Goal: Transaction & Acquisition: Purchase product/service

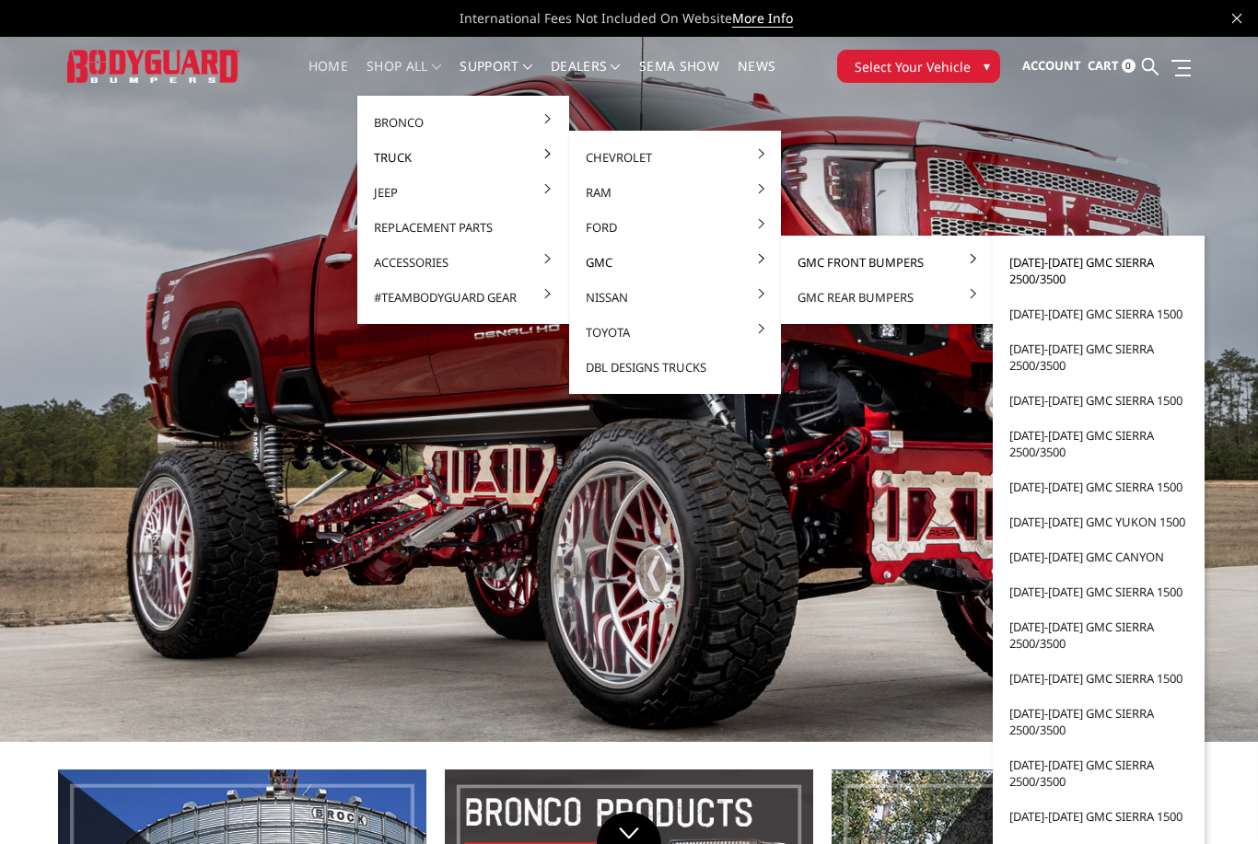
click at [1084, 266] on link "[DATE]-[DATE] GMC Sierra 2500/3500" at bounding box center [1098, 271] width 197 height 52
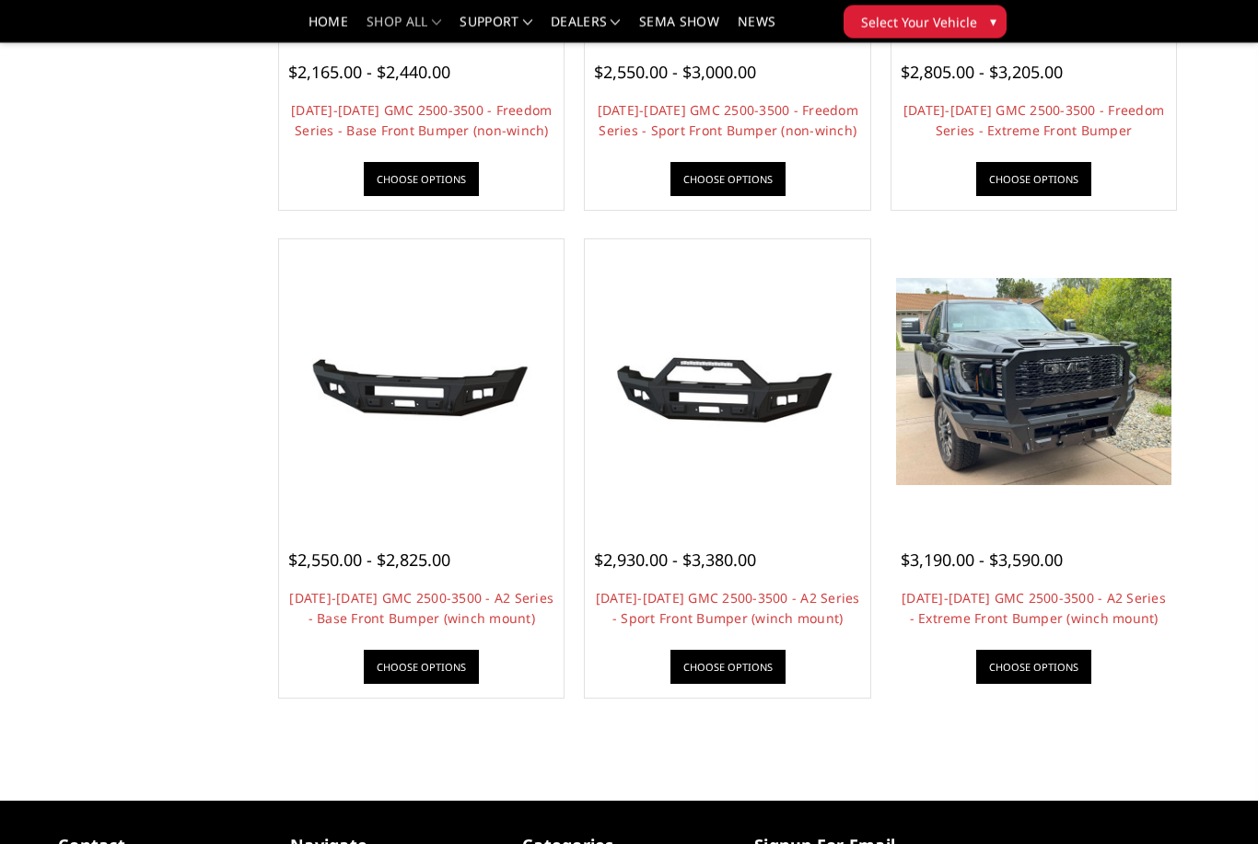
scroll to position [964, 0]
click at [1062, 666] on link "Choose Options" at bounding box center [1033, 667] width 115 height 34
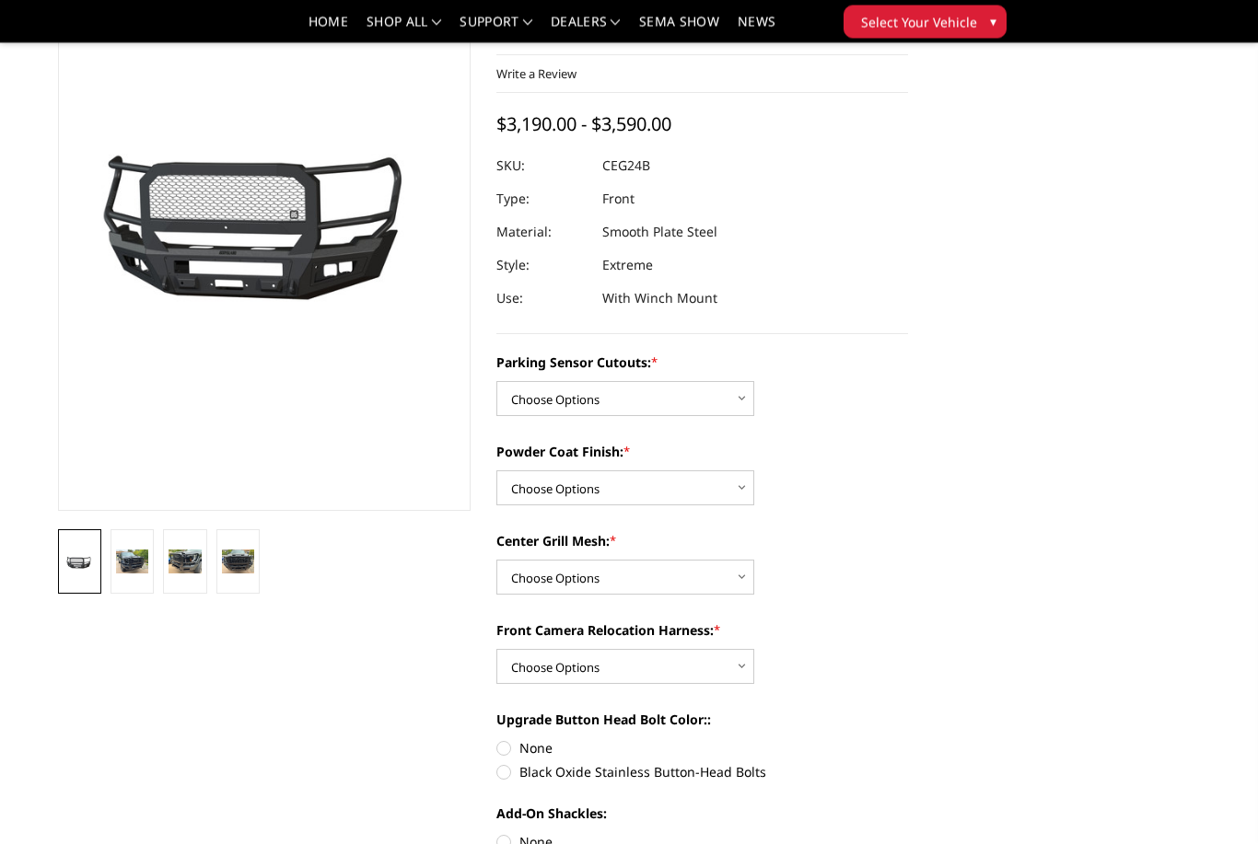
scroll to position [134, 0]
click at [738, 404] on select "Choose Options No - Without Parking Sensor Cutouts Yes - With Parking Sensor Cu…" at bounding box center [625, 398] width 258 height 35
select select "2143"
click at [734, 495] on select "Choose Options Bare Metal Textured Black Powder Coat" at bounding box center [625, 488] width 258 height 35
select select "2145"
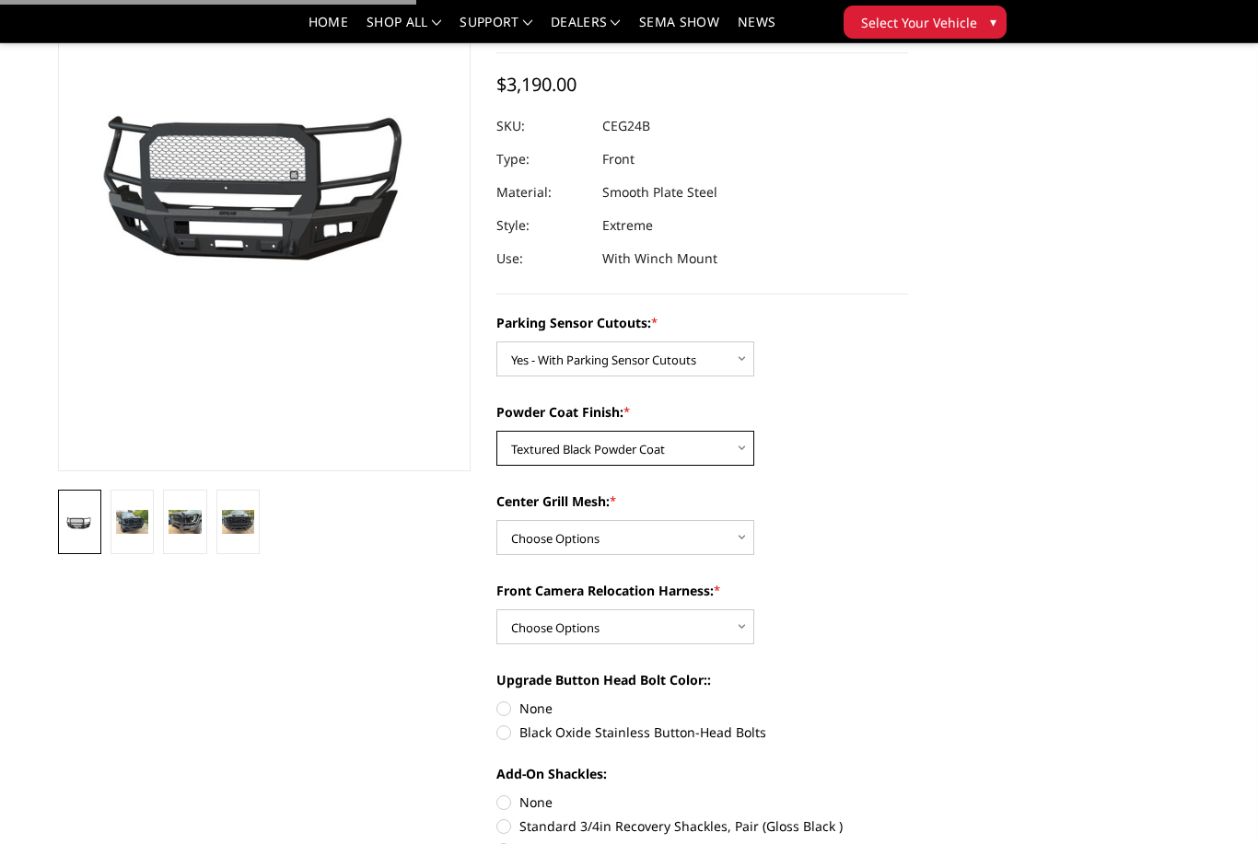
scroll to position [232, 0]
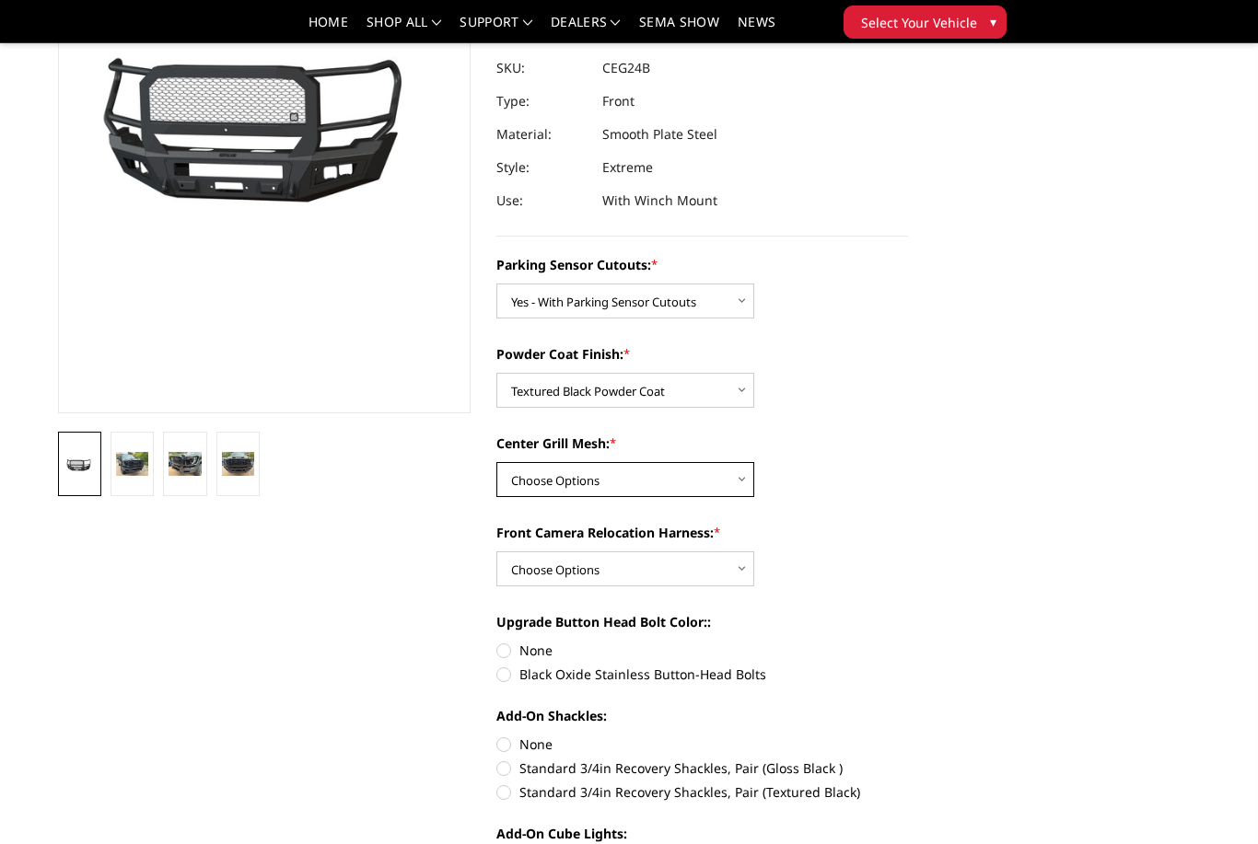
click at [742, 489] on select "Choose Options WITH Center Grill Mesh WITHOUT Center Grill Mesh" at bounding box center [625, 479] width 258 height 35
select select "2146"
click at [738, 566] on select "Choose Options WITH Front Camera Relocation Harness WITHOUT Front Camera Reloca…" at bounding box center [625, 569] width 258 height 35
select select "2148"
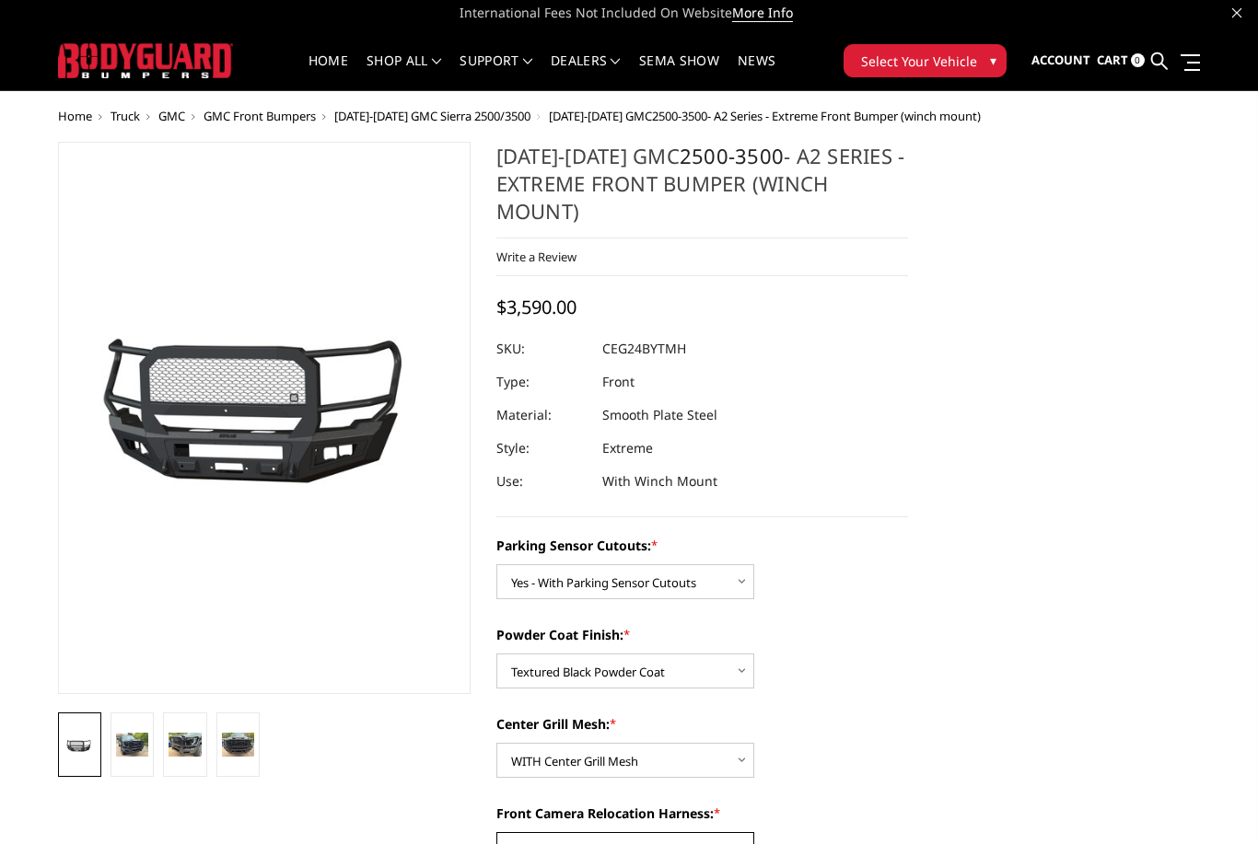
scroll to position [7, 0]
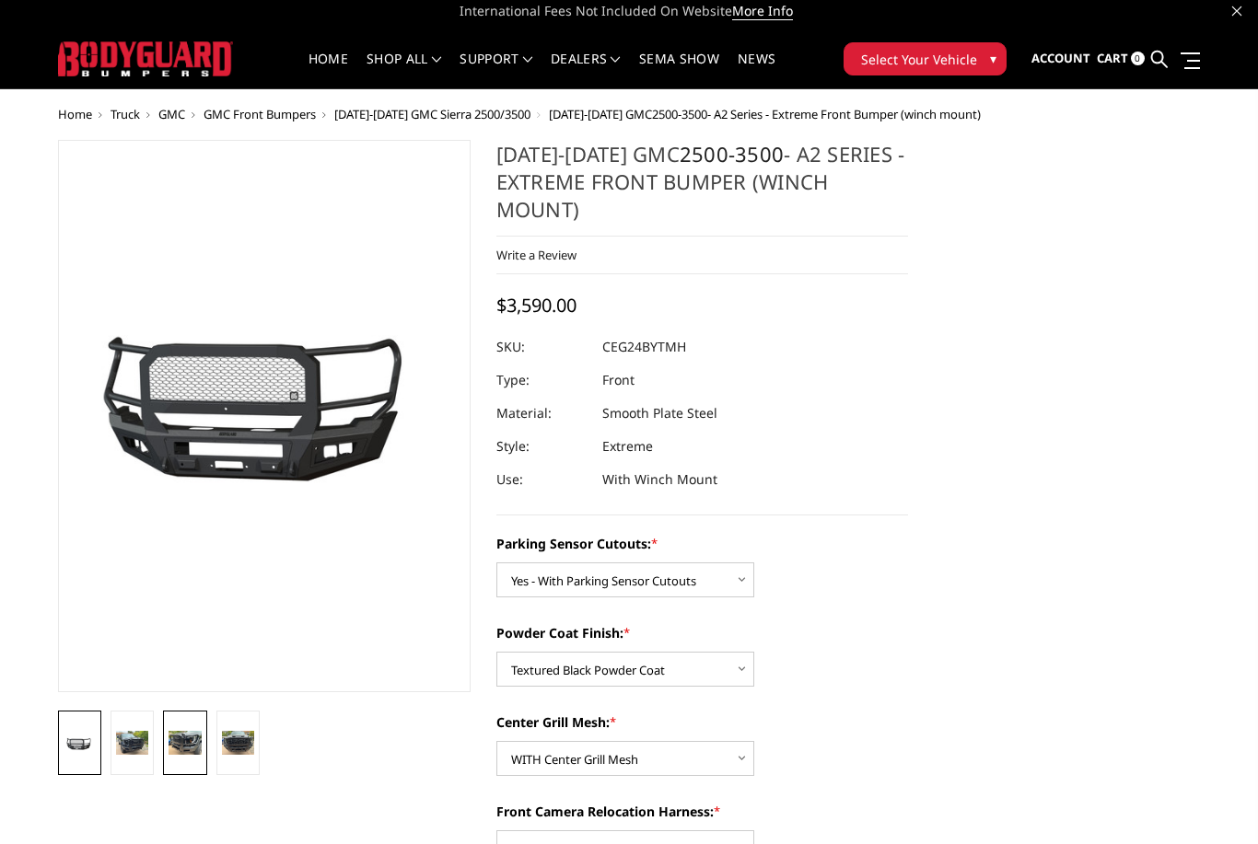
click at [176, 753] on img at bounding box center [185, 743] width 32 height 24
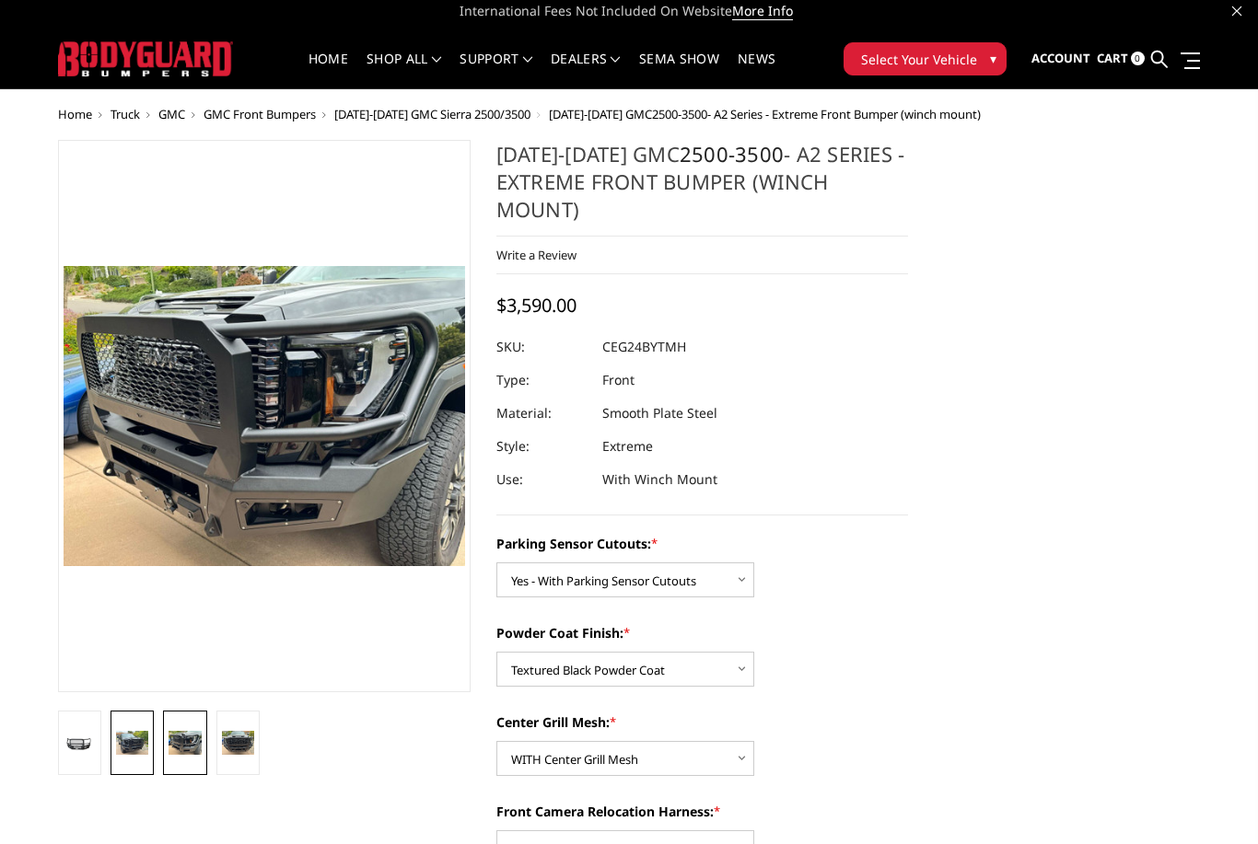
click at [145, 755] on img at bounding box center [132, 743] width 32 height 24
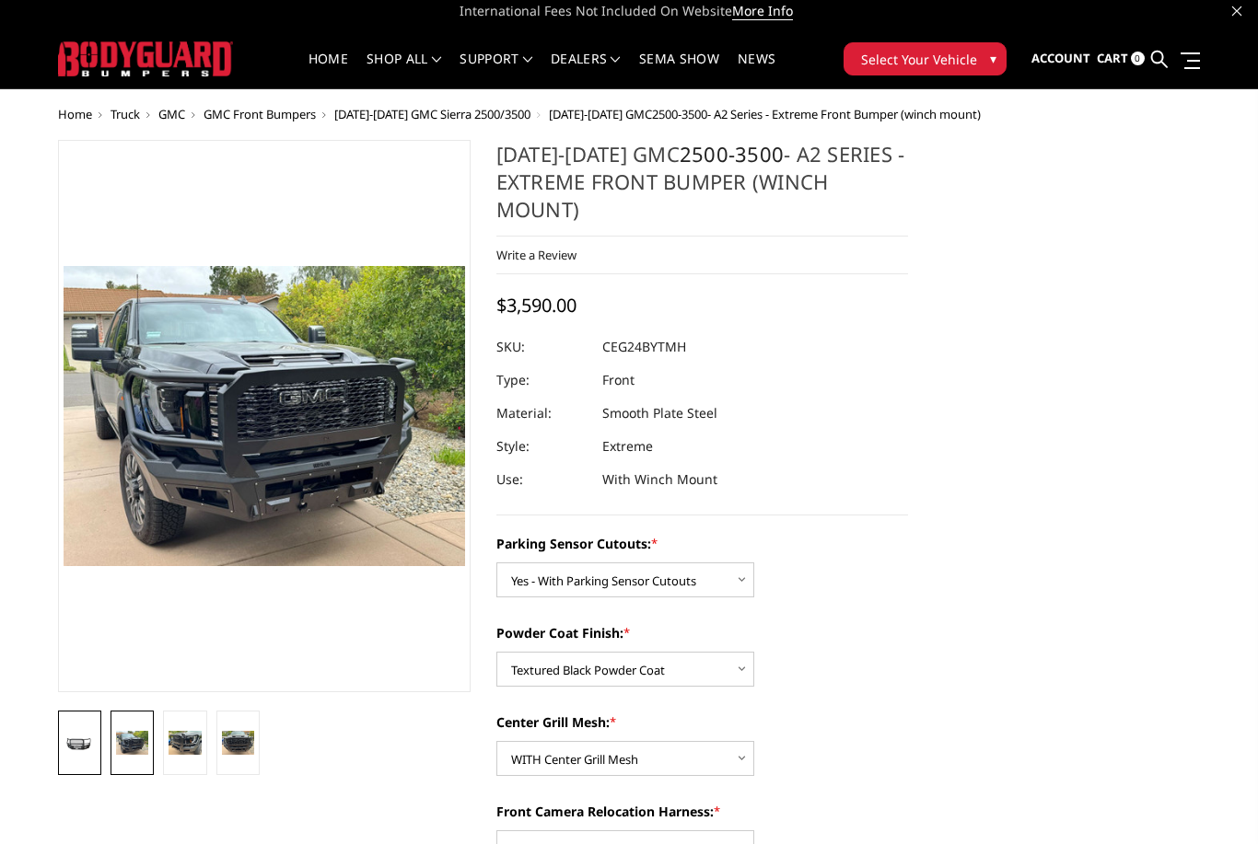
click at [84, 750] on img at bounding box center [80, 745] width 32 height 15
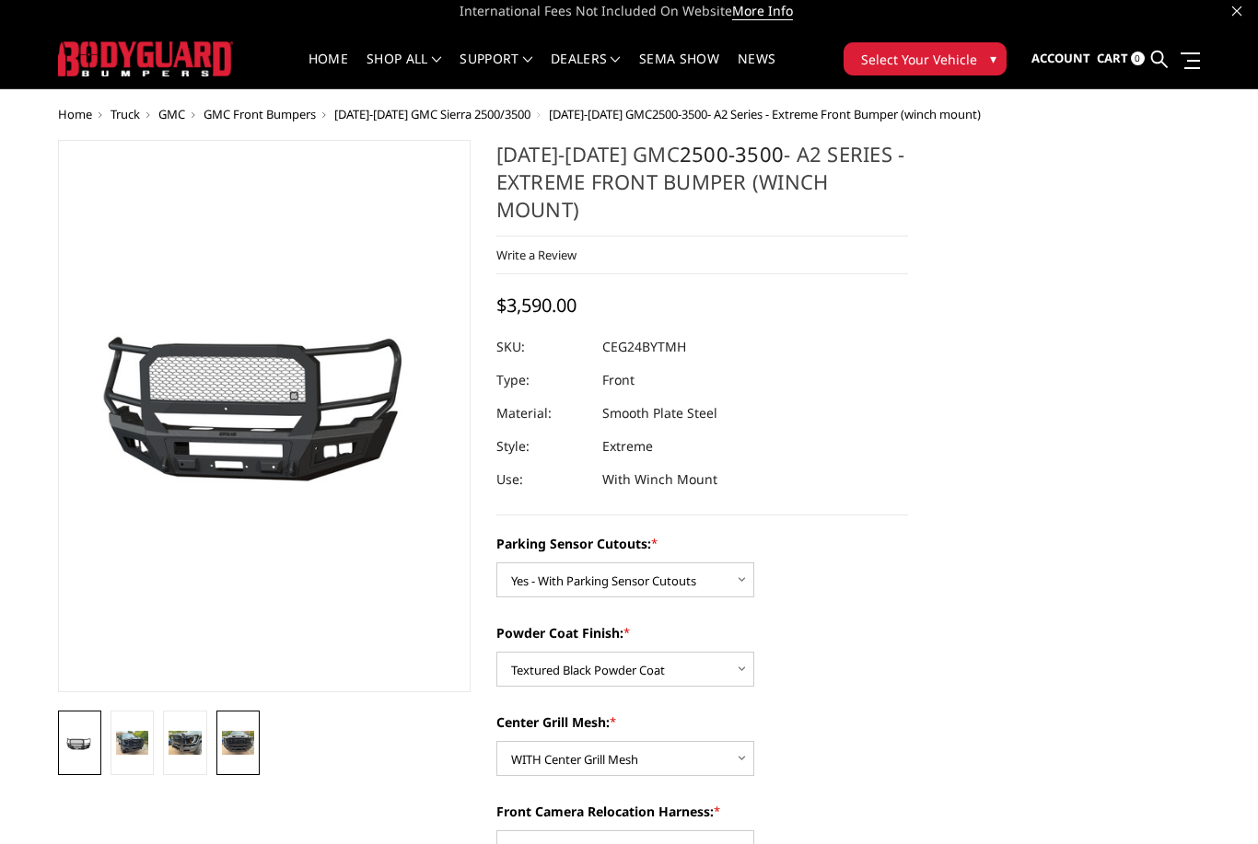
click at [238, 753] on img at bounding box center [238, 743] width 32 height 24
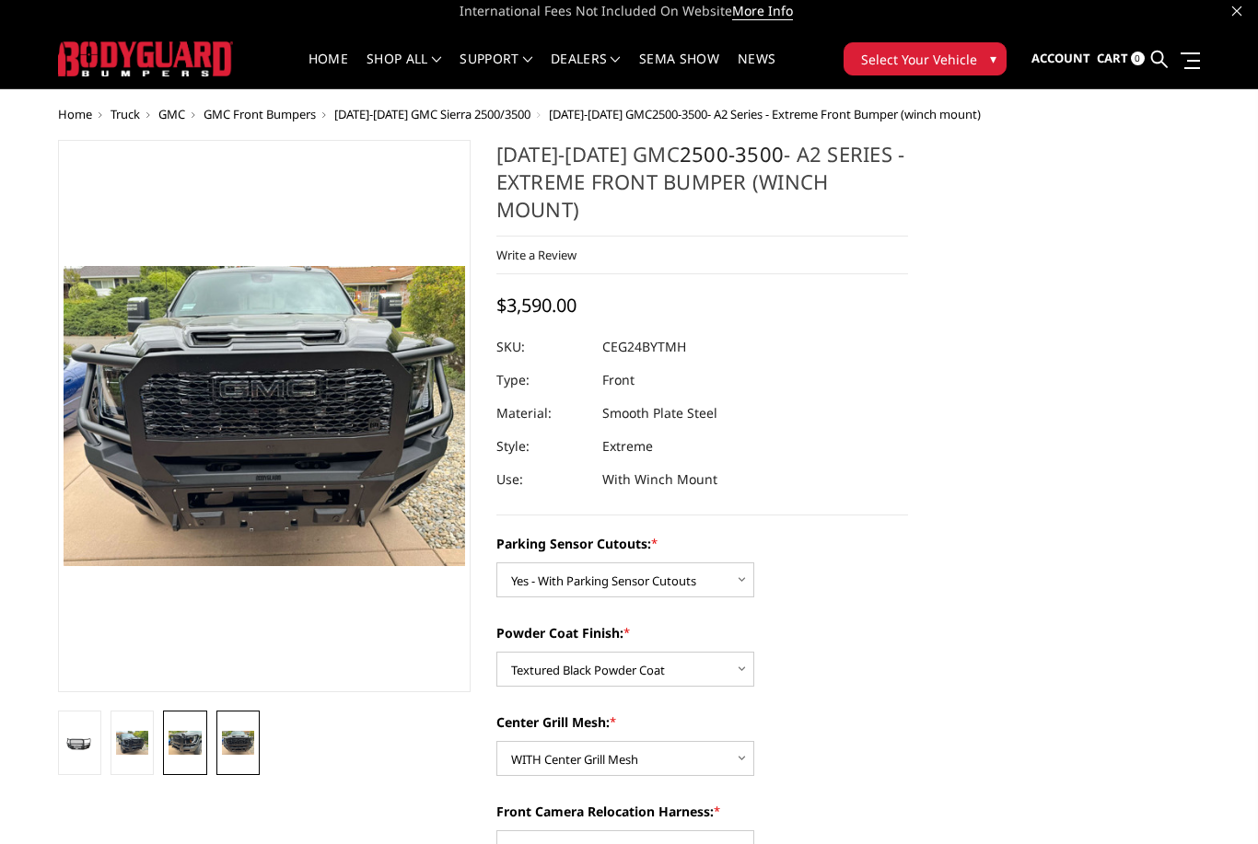
click at [186, 753] on img at bounding box center [185, 743] width 32 height 24
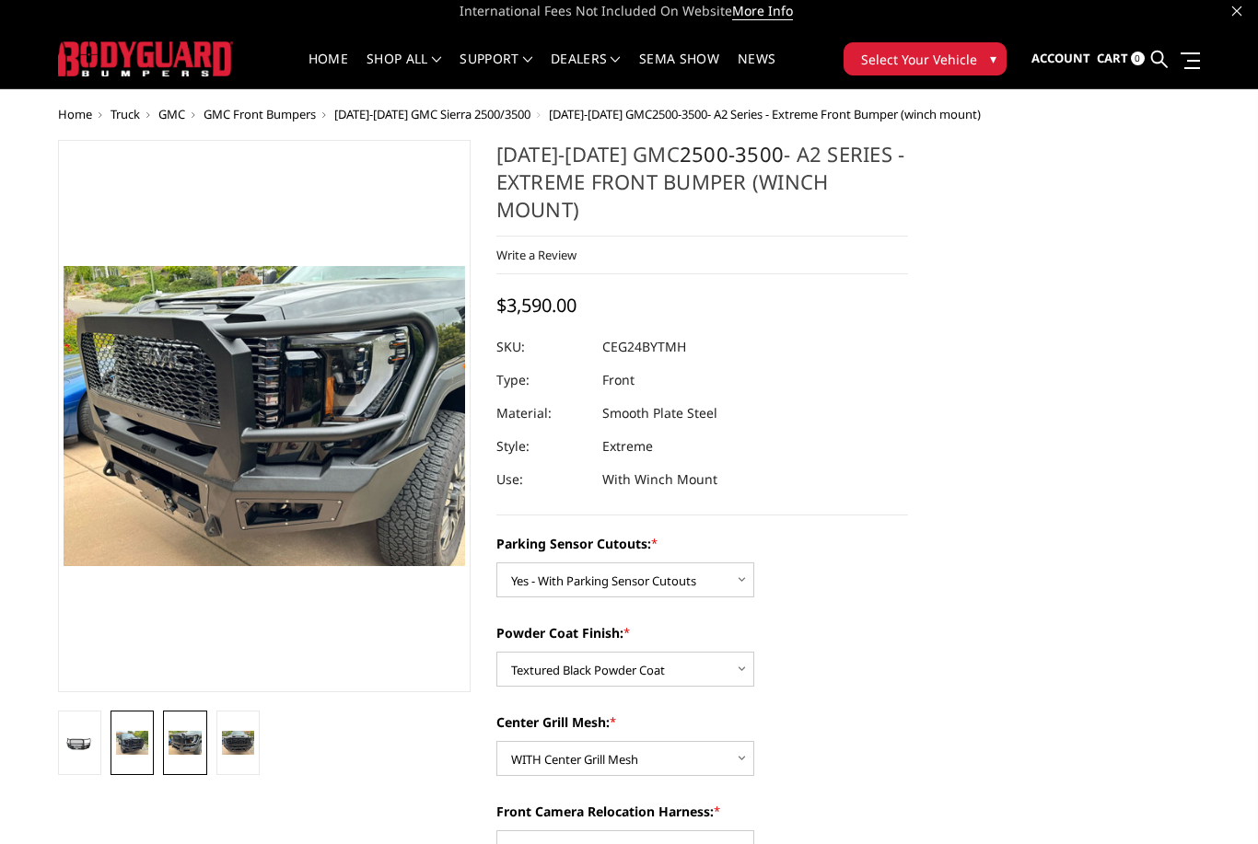
click at [128, 755] on img at bounding box center [132, 743] width 32 height 24
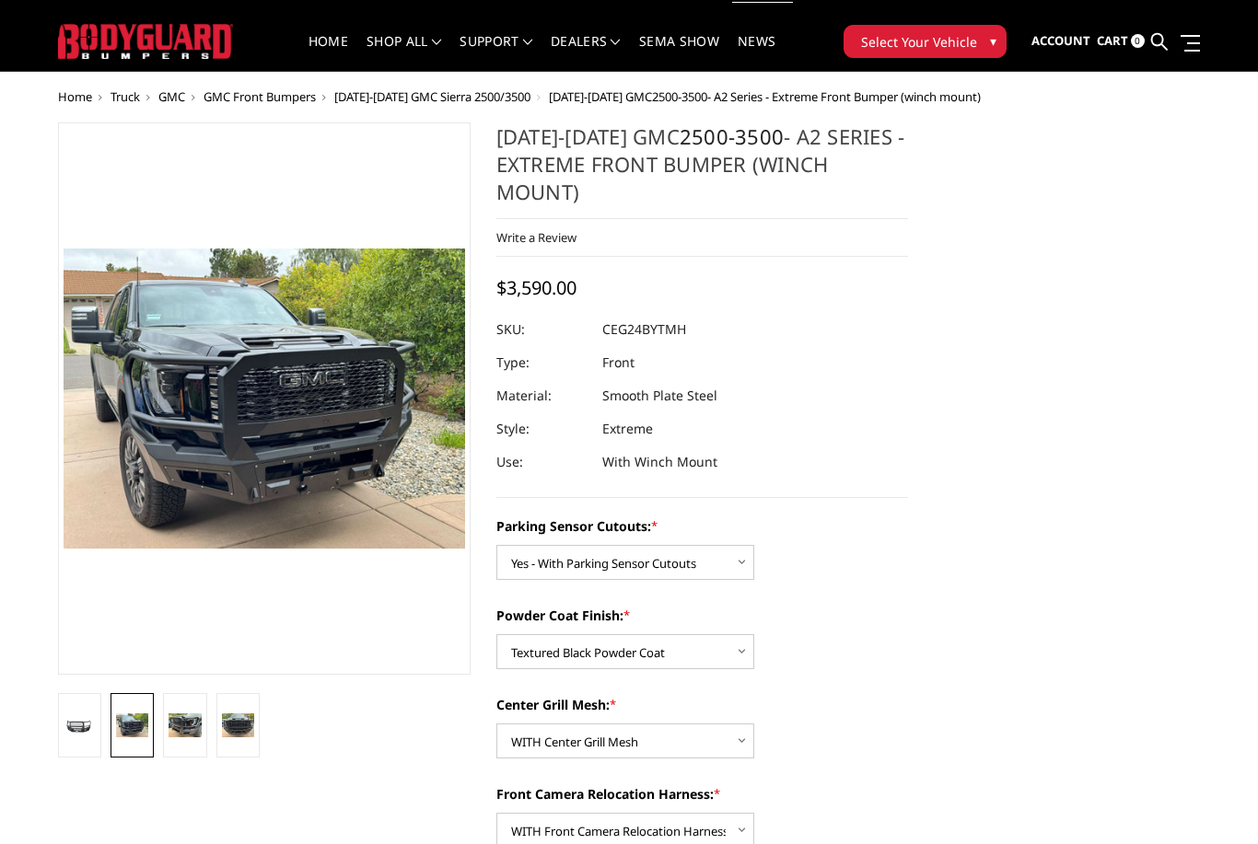
scroll to position [33, 0]
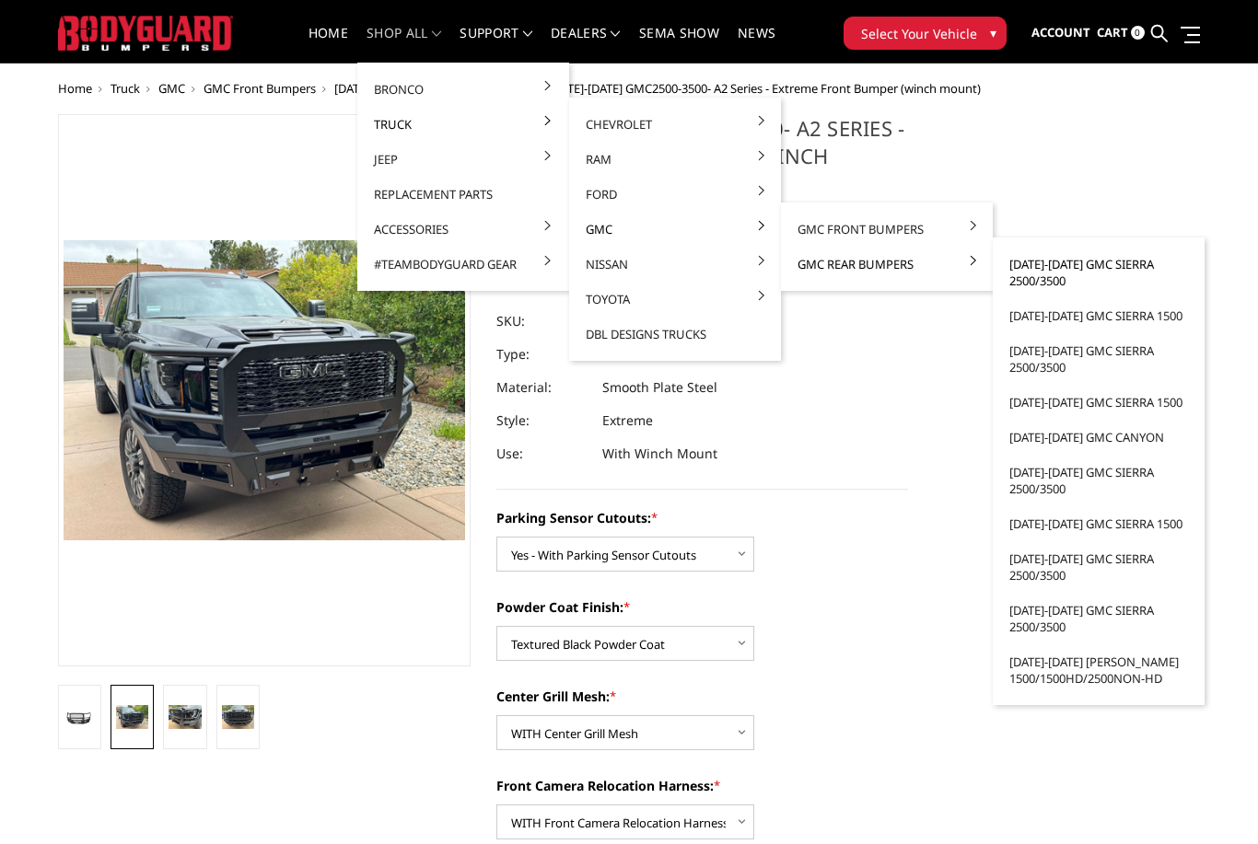
click at [1105, 275] on link "[DATE]-[DATE] GMC Sierra 2500/3500" at bounding box center [1098, 273] width 197 height 52
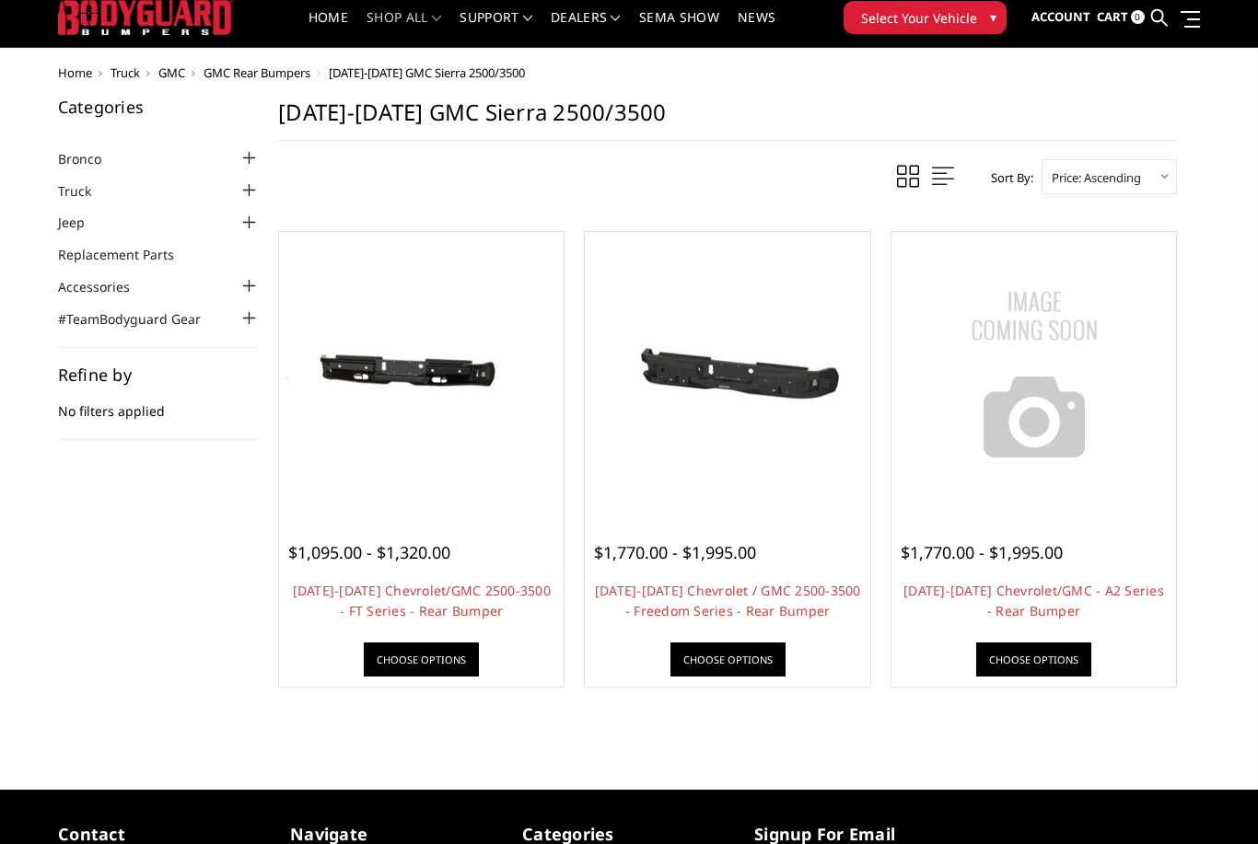
scroll to position [50, 0]
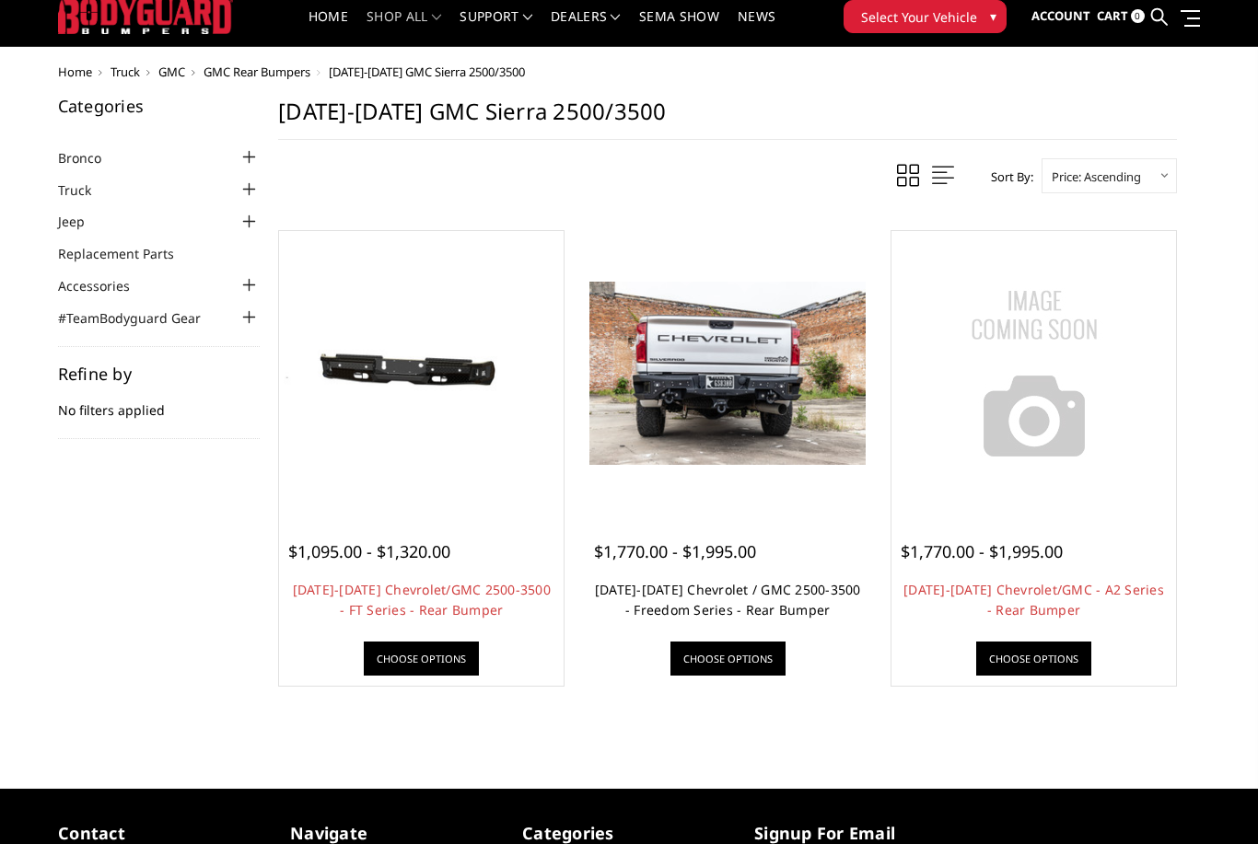
click at [790, 599] on link "2020-2025 Chevrolet / GMC 2500-3500 - Freedom Series - Rear Bumper" at bounding box center [728, 600] width 266 height 38
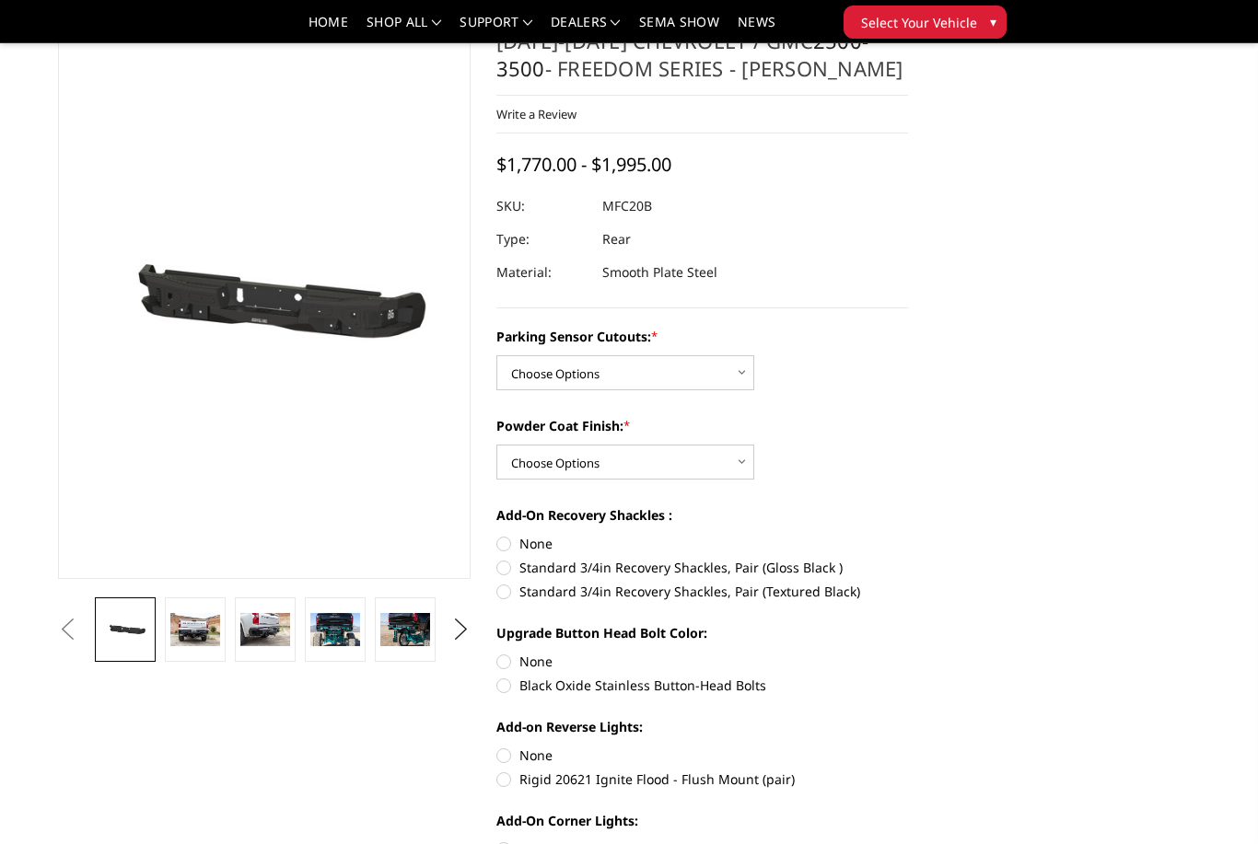
scroll to position [76, 0]
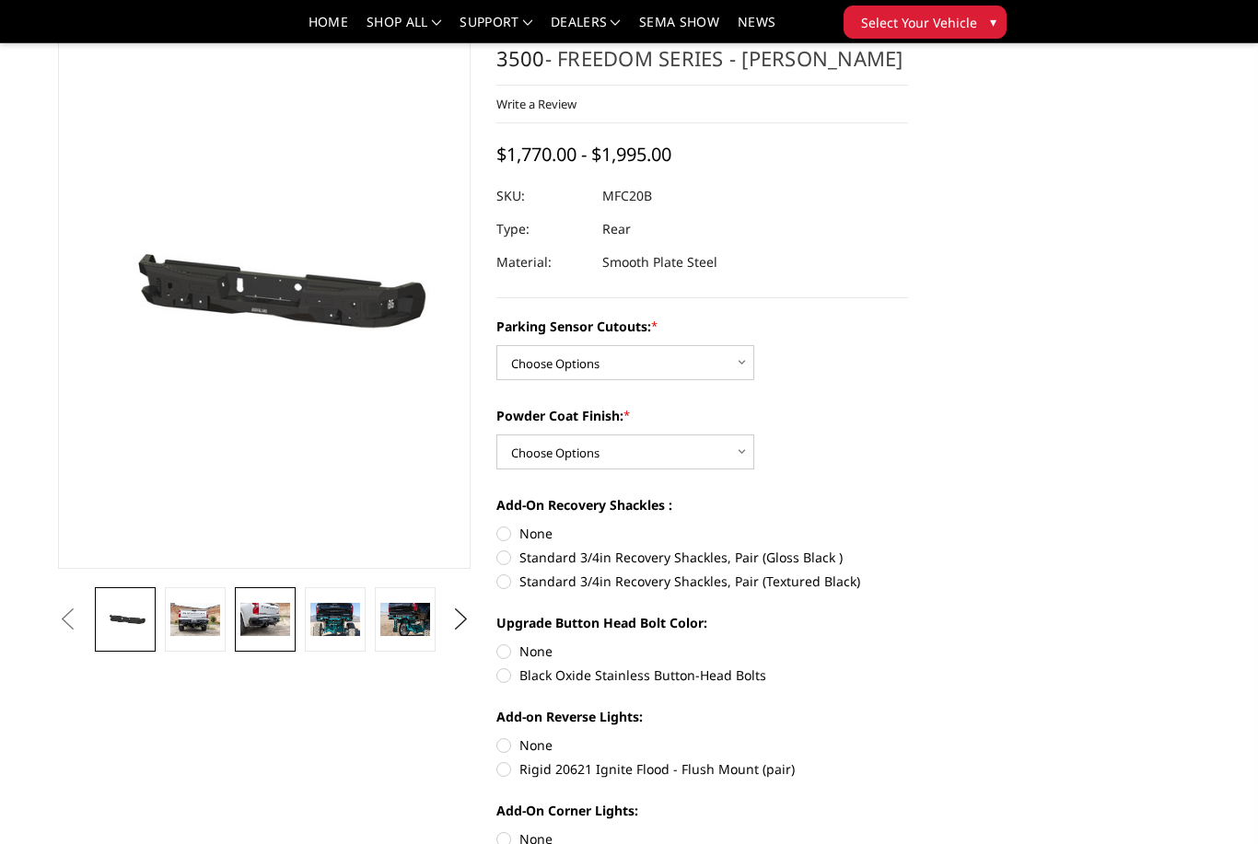
click at [274, 621] on img at bounding box center [265, 619] width 50 height 33
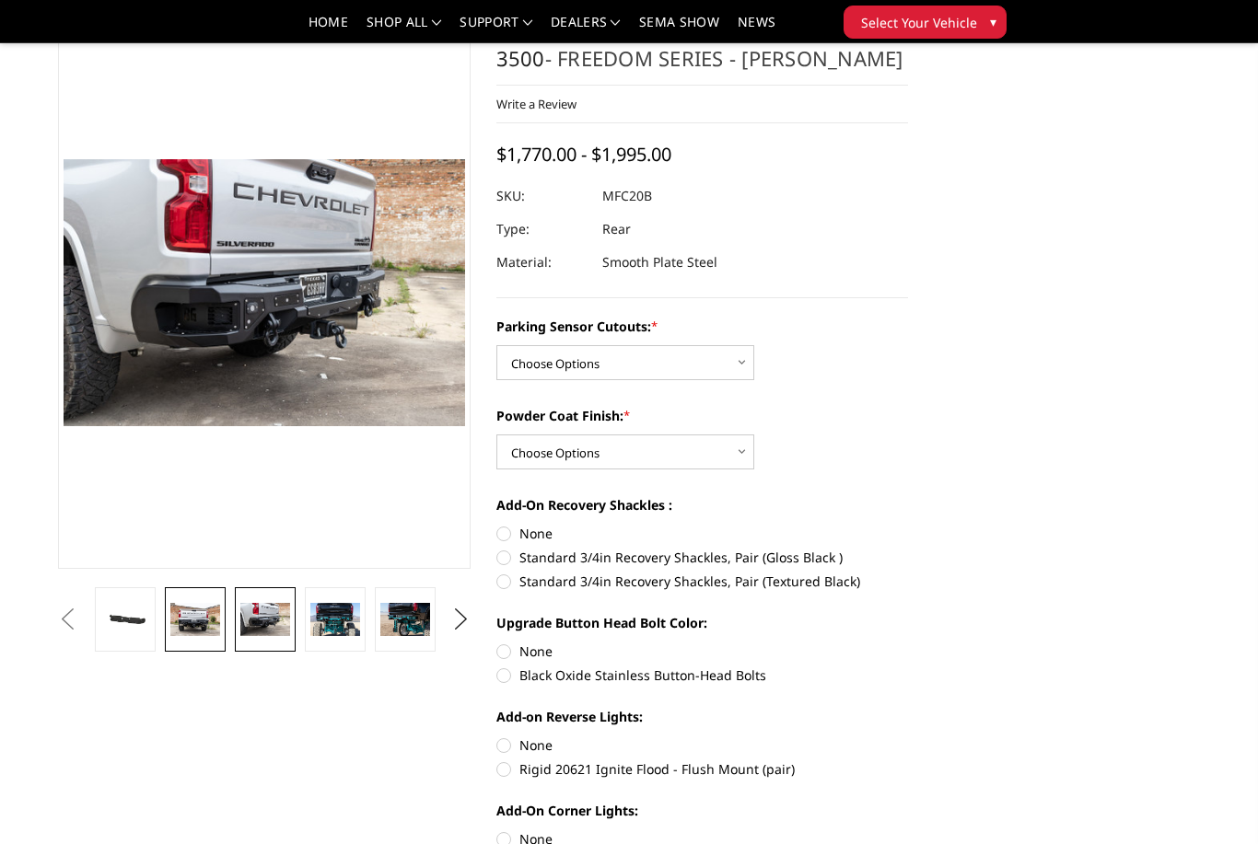
click at [217, 627] on img at bounding box center [195, 619] width 50 height 33
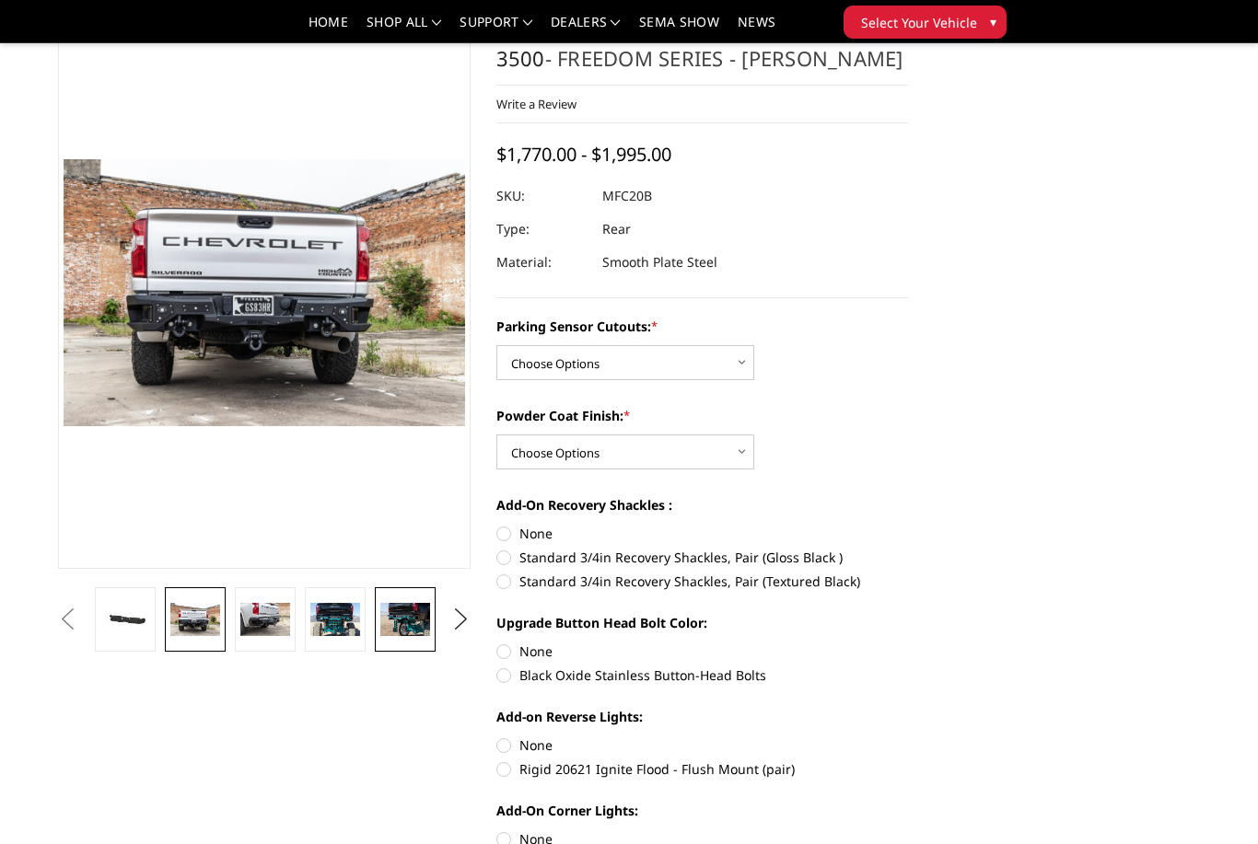
click at [399, 622] on img at bounding box center [405, 619] width 50 height 33
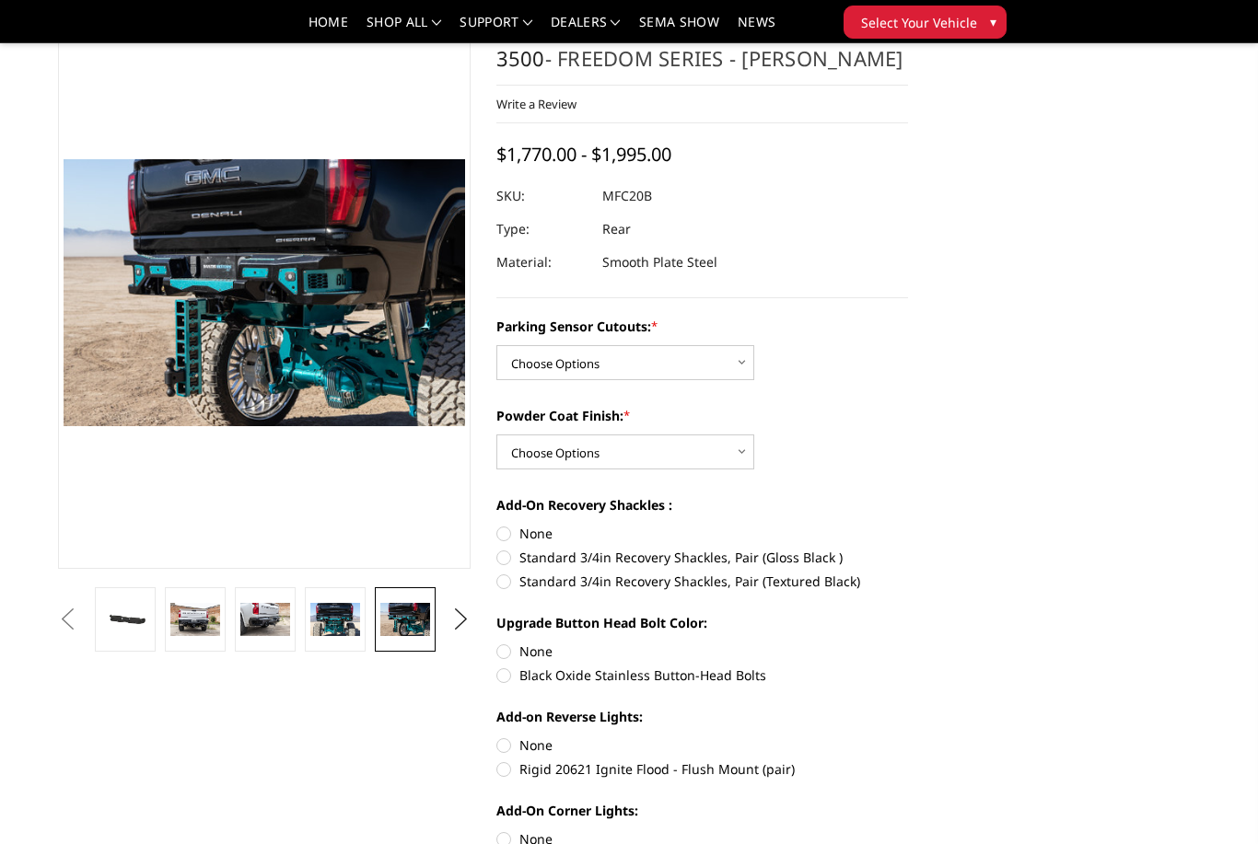
click at [81, 617] on button "Previous" at bounding box center [67, 620] width 28 height 28
click at [203, 623] on img at bounding box center [195, 619] width 50 height 33
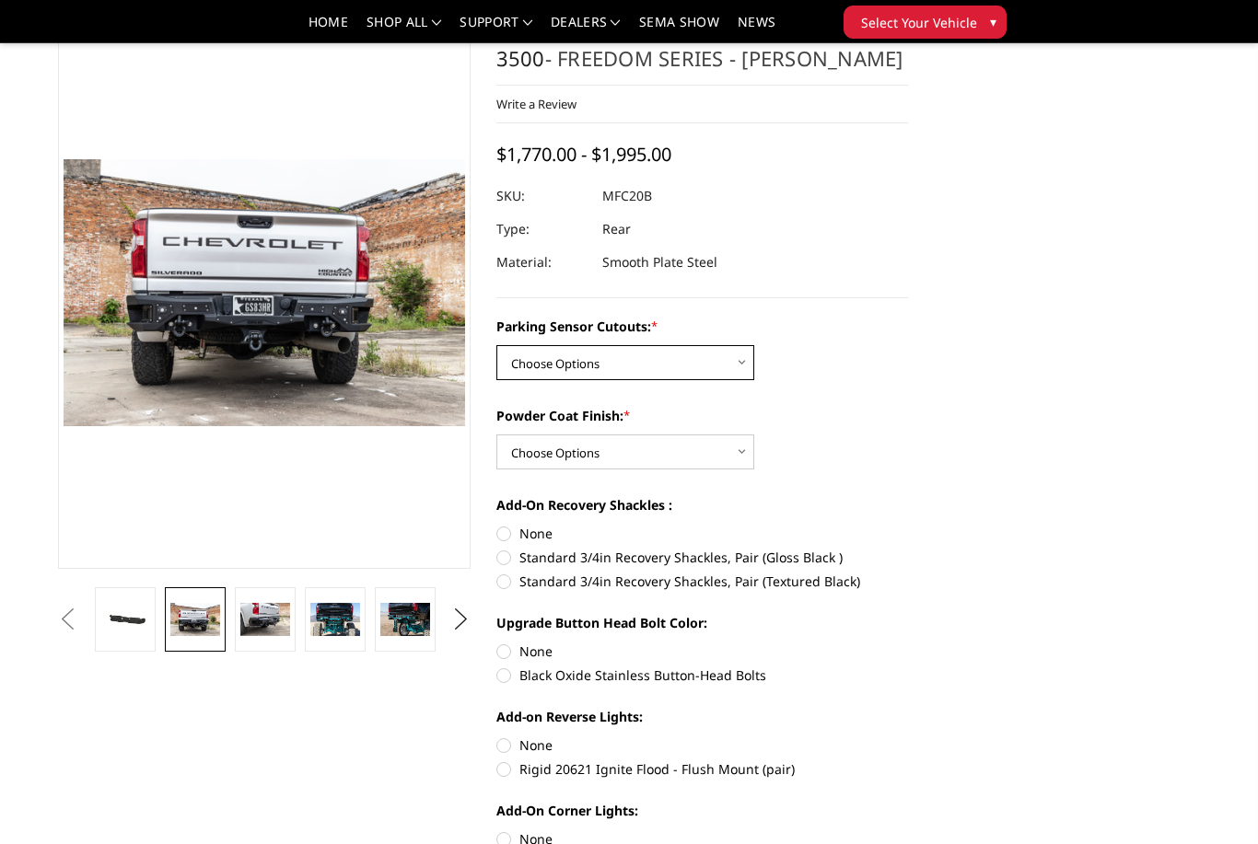
click at [741, 352] on select "Choose Options No - Without Parking Sensor Cutouts Yes - With Parking Sensor Cu…" at bounding box center [625, 362] width 258 height 35
select select "2870"
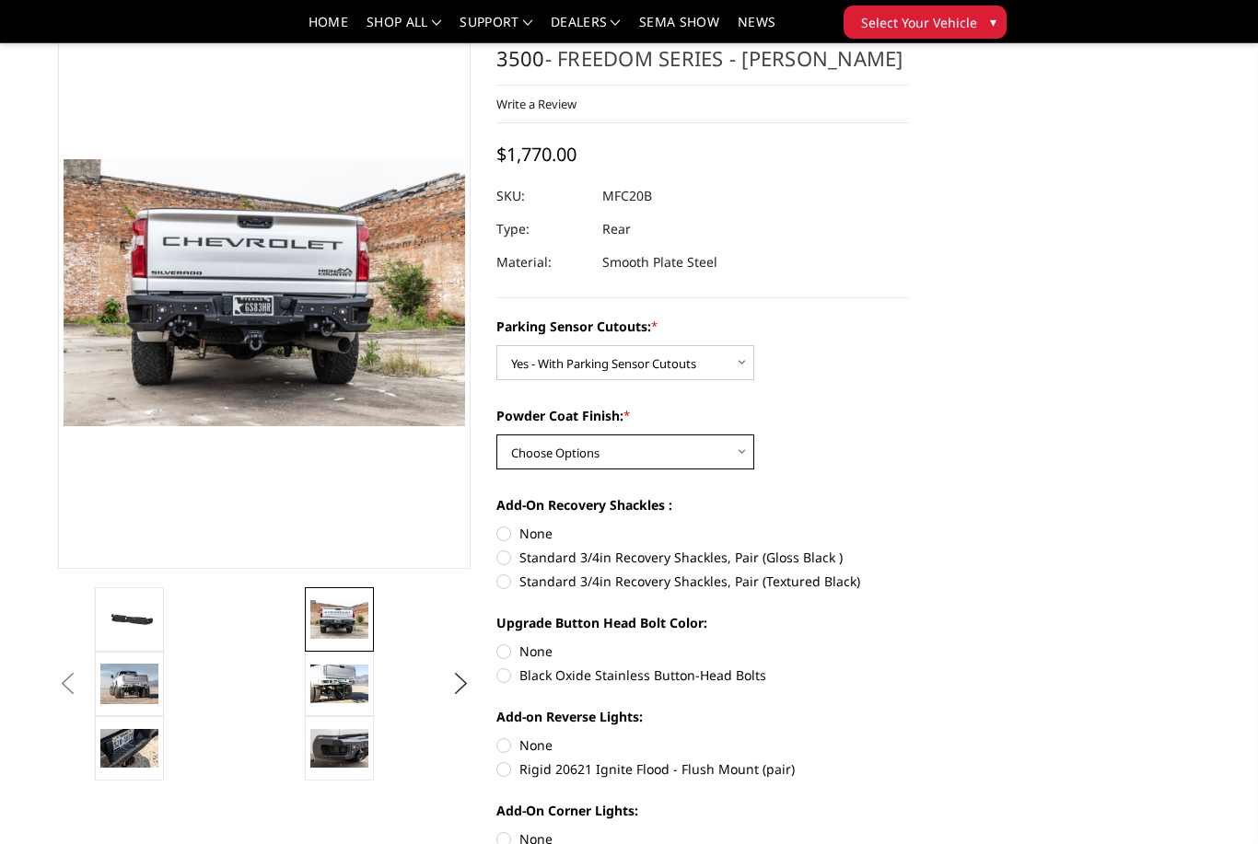
click at [734, 462] on select "Choose Options Bare Metal Texture Black Powder Coat" at bounding box center [625, 452] width 258 height 35
select select "2872"
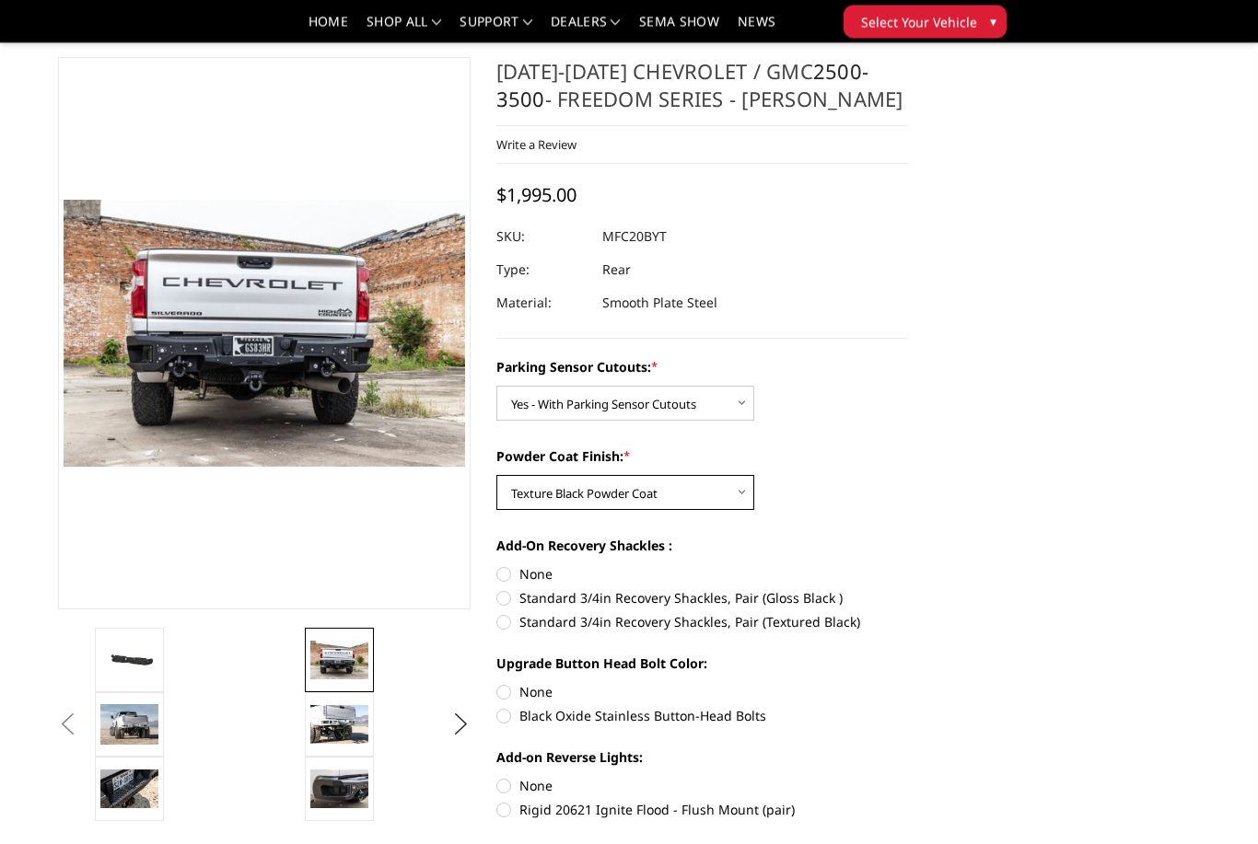
scroll to position [0, 0]
